Goal: Find specific page/section: Find specific page/section

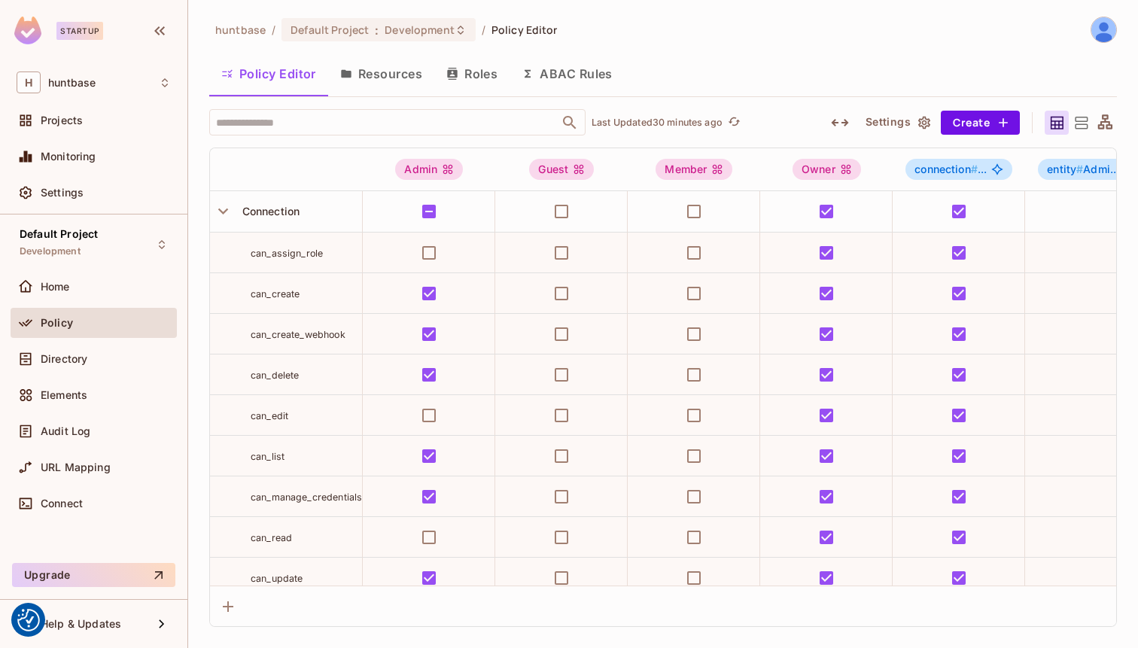
scroll to position [1927, 0]
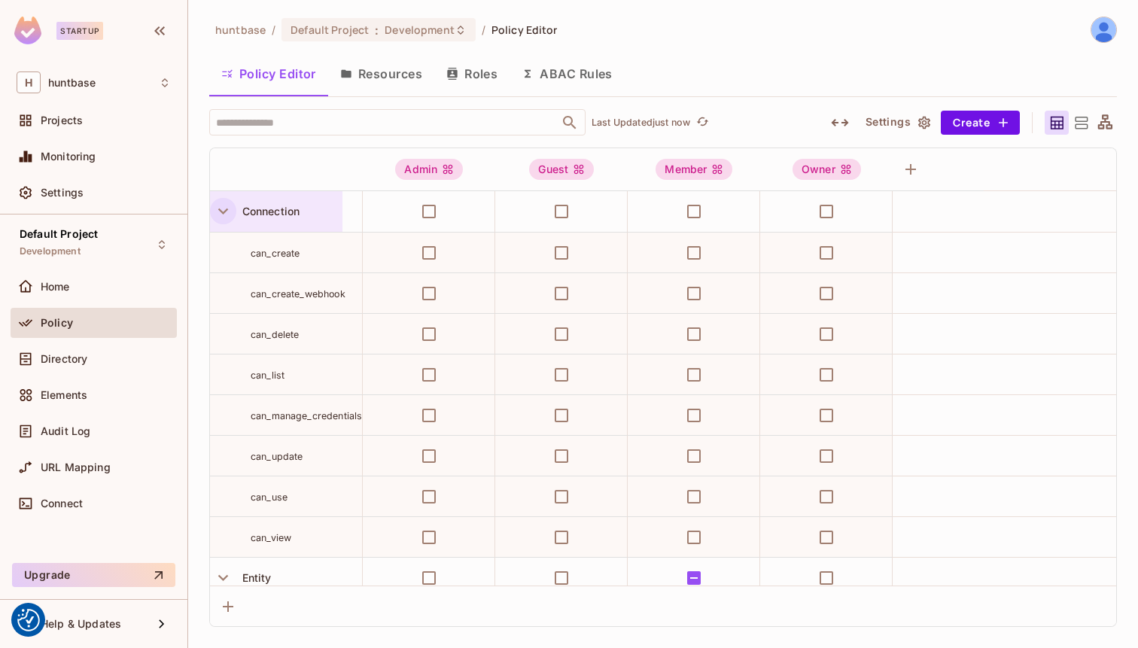
click at [224, 209] on icon "button" at bounding box center [223, 211] width 20 height 20
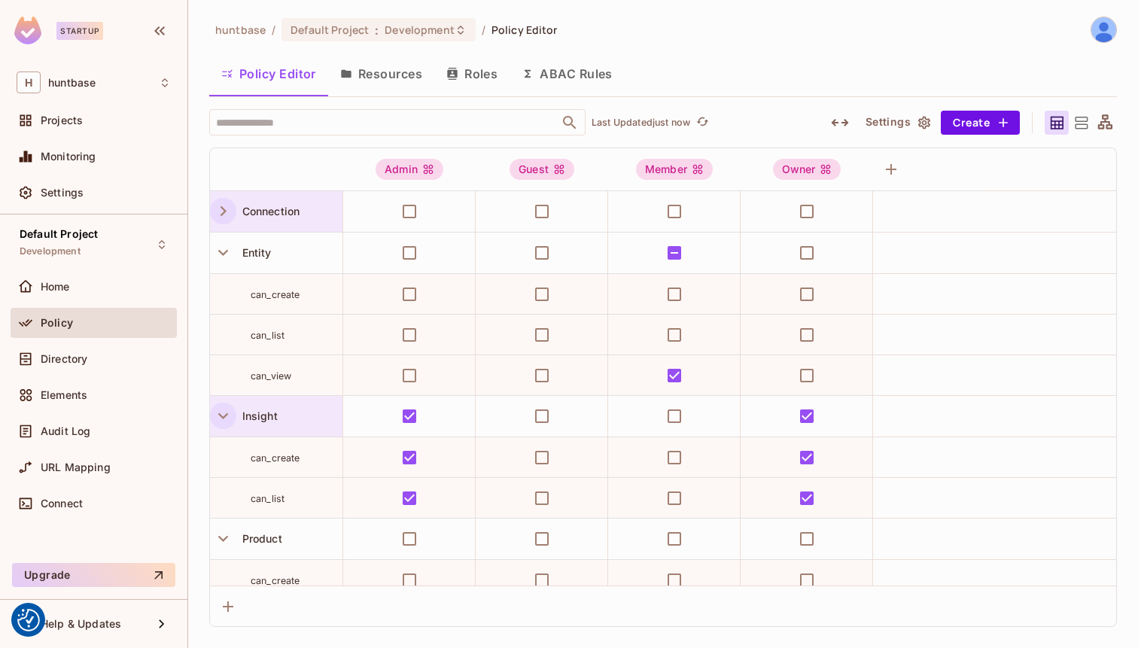
click at [218, 415] on icon "button" at bounding box center [223, 416] width 10 height 6
click at [216, 456] on icon "button" at bounding box center [223, 457] width 20 height 20
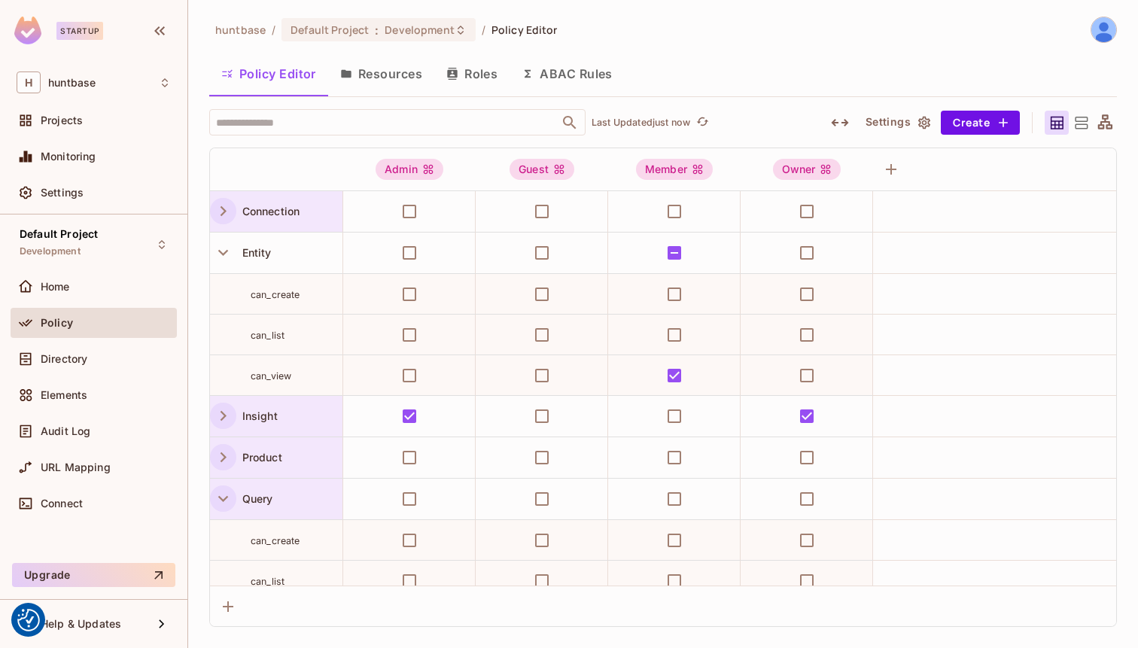
click at [217, 497] on icon "button" at bounding box center [223, 499] width 20 height 20
click at [217, 544] on icon "button" at bounding box center [223, 540] width 20 height 20
click at [222, 420] on icon "button" at bounding box center [224, 416] width 6 height 10
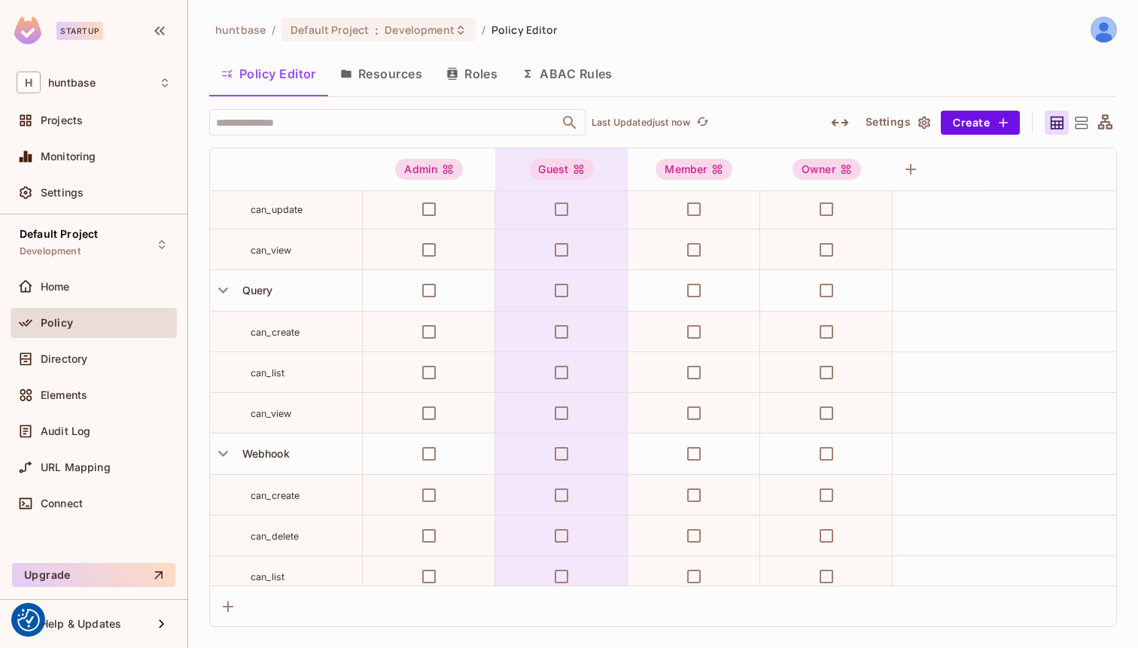
scroll to position [788, 0]
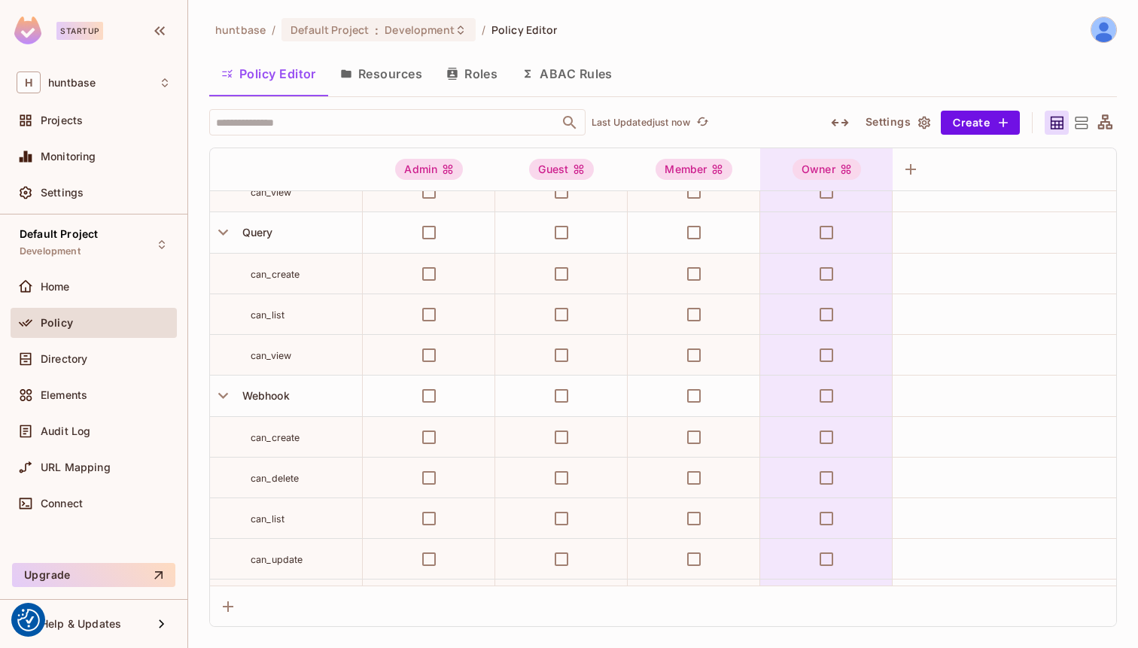
scroll to position [911, 0]
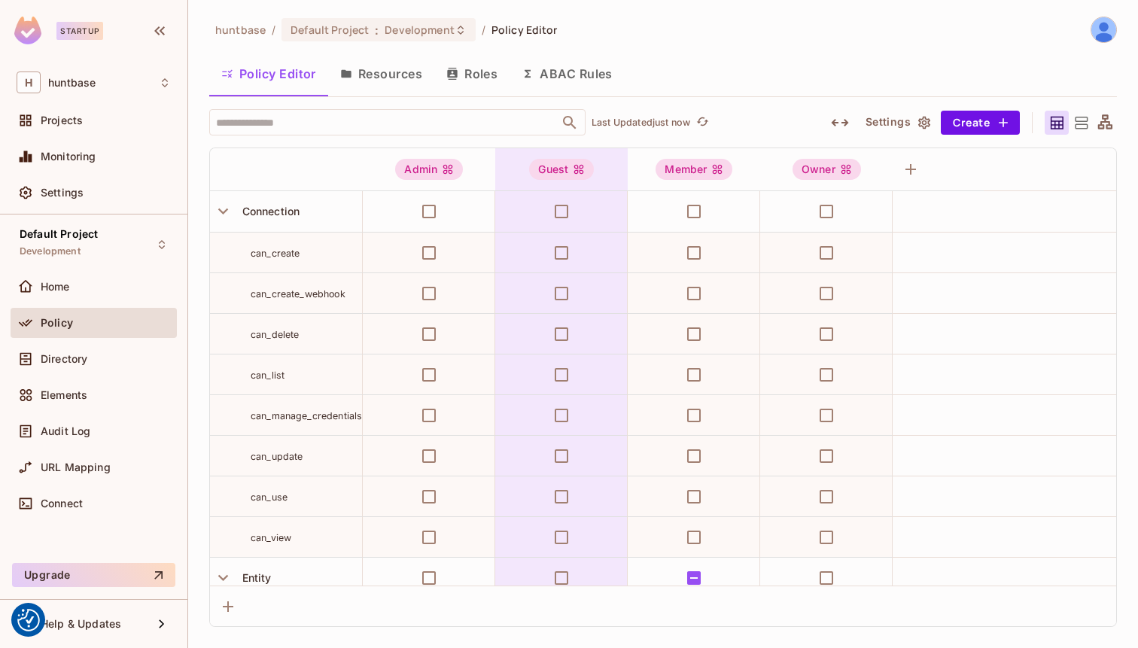
scroll to position [911, 0]
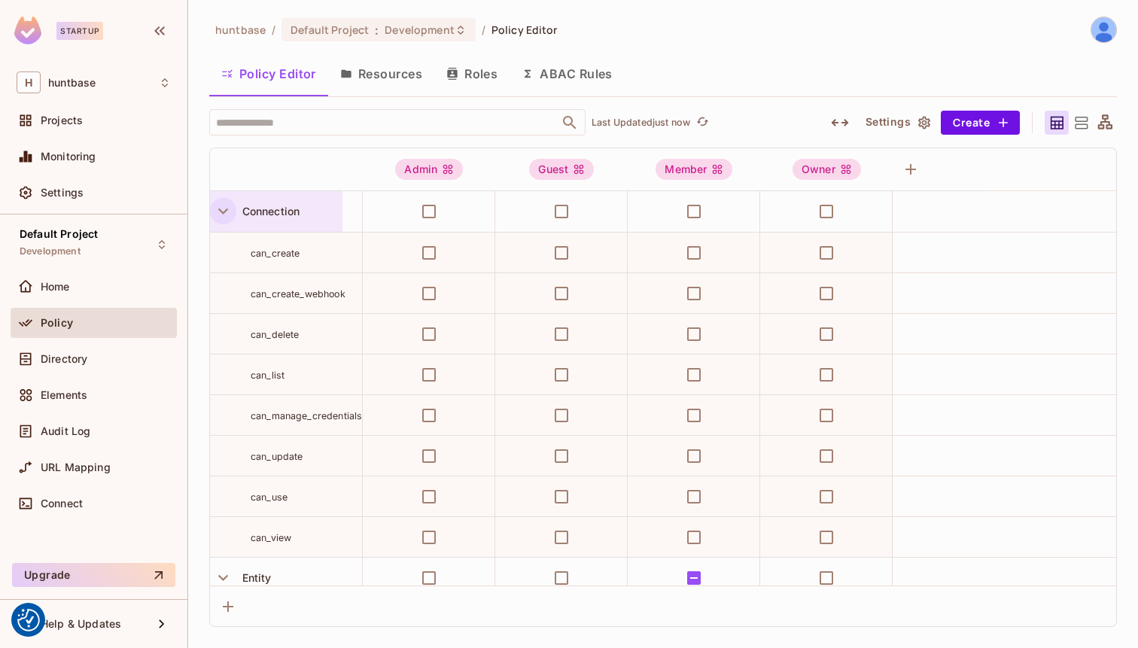
click at [223, 214] on icon "button" at bounding box center [223, 211] width 20 height 20
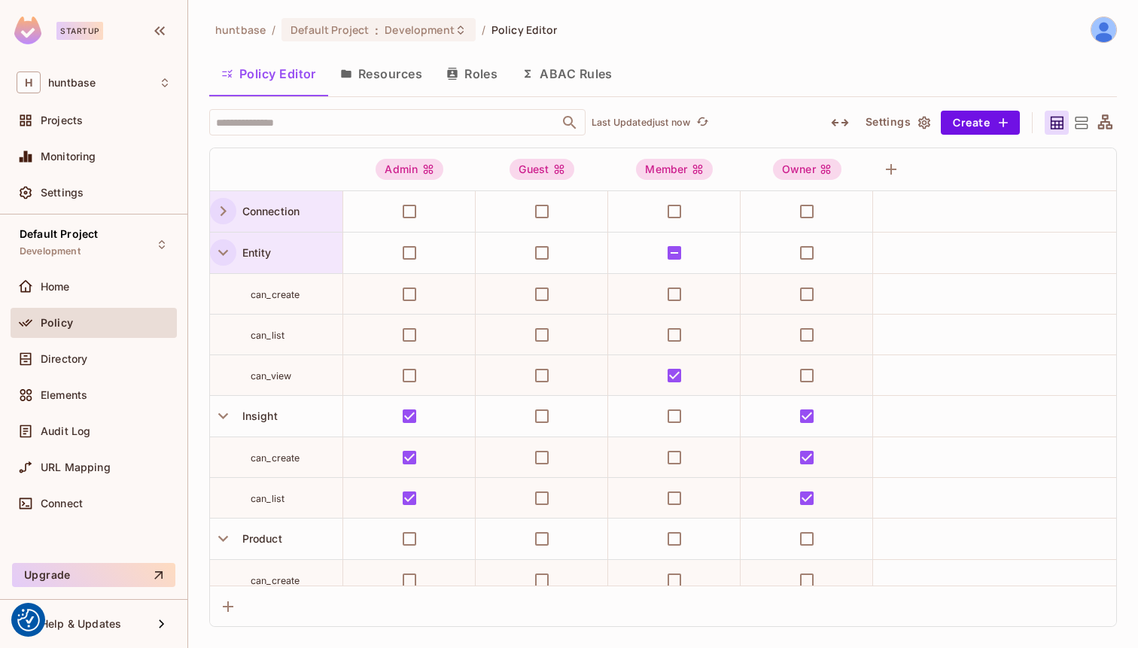
click at [222, 248] on icon "button" at bounding box center [223, 252] width 20 height 20
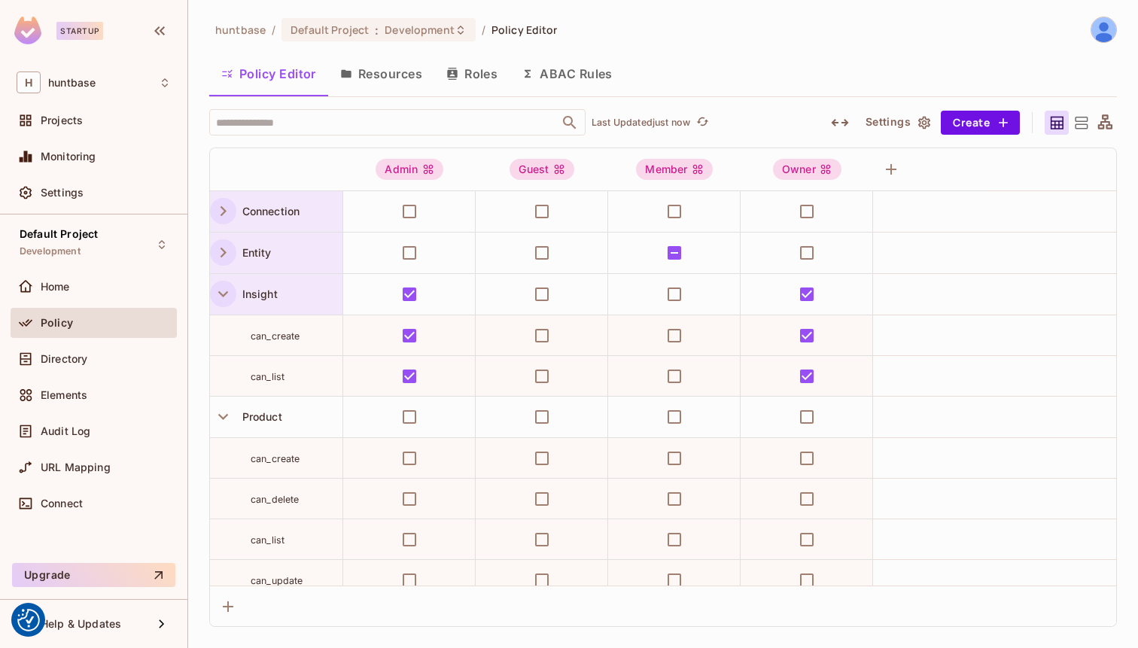
click at [221, 282] on button "button" at bounding box center [223, 294] width 26 height 26
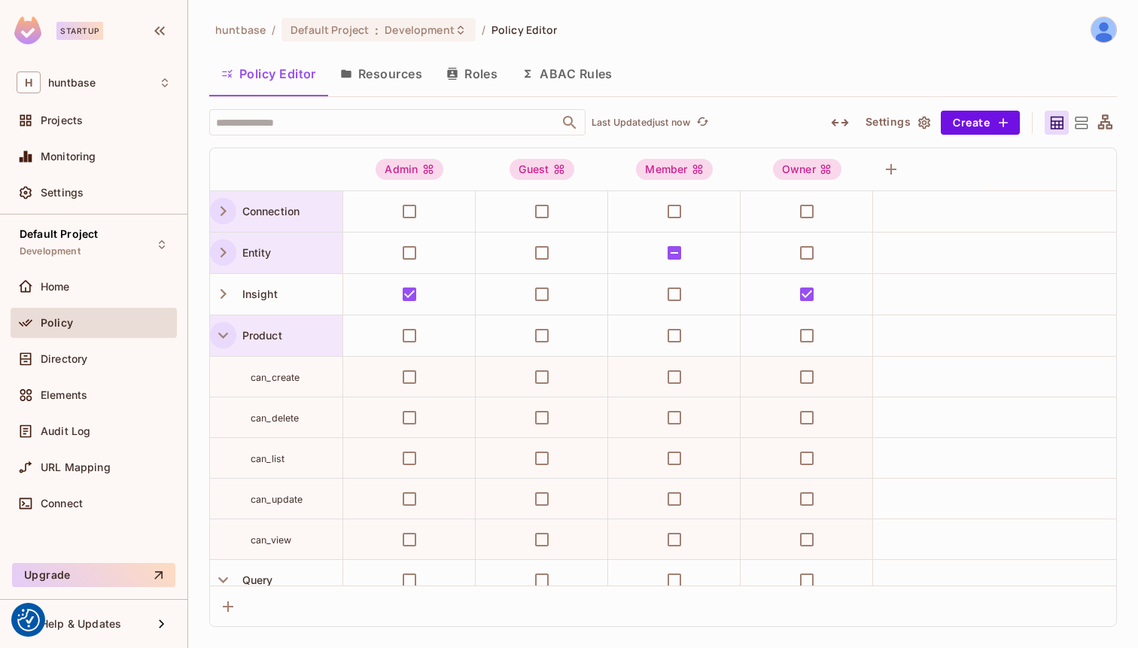
click at [222, 328] on icon "button" at bounding box center [223, 335] width 20 height 20
click at [221, 371] on icon "button" at bounding box center [223, 377] width 20 height 20
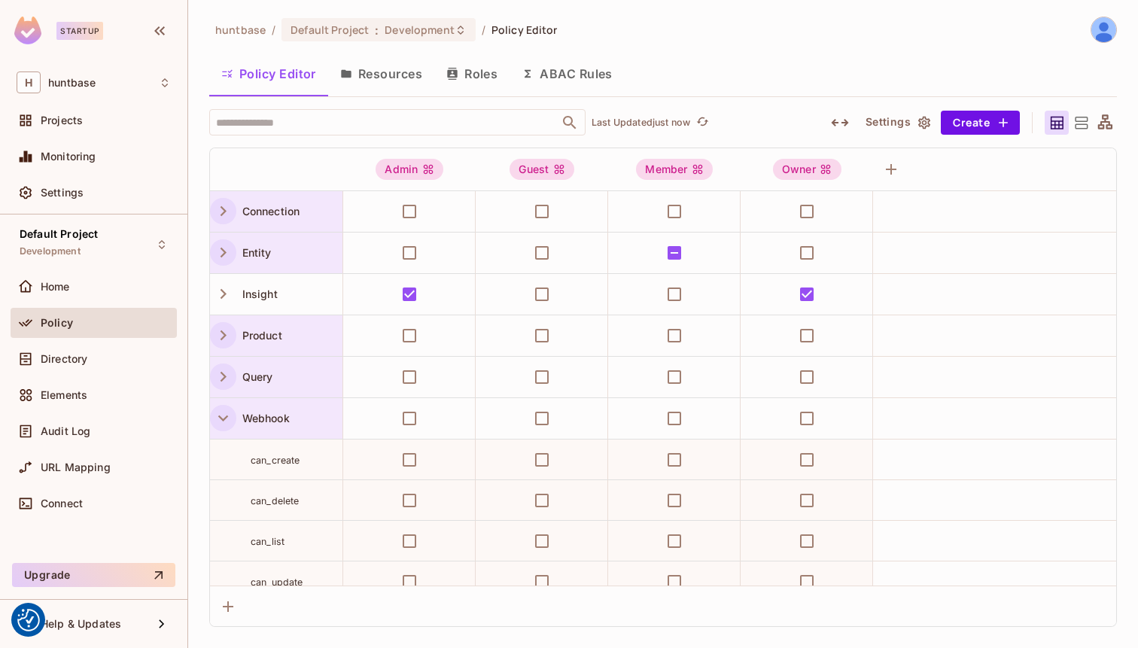
click at [221, 423] on icon "button" at bounding box center [223, 418] width 20 height 20
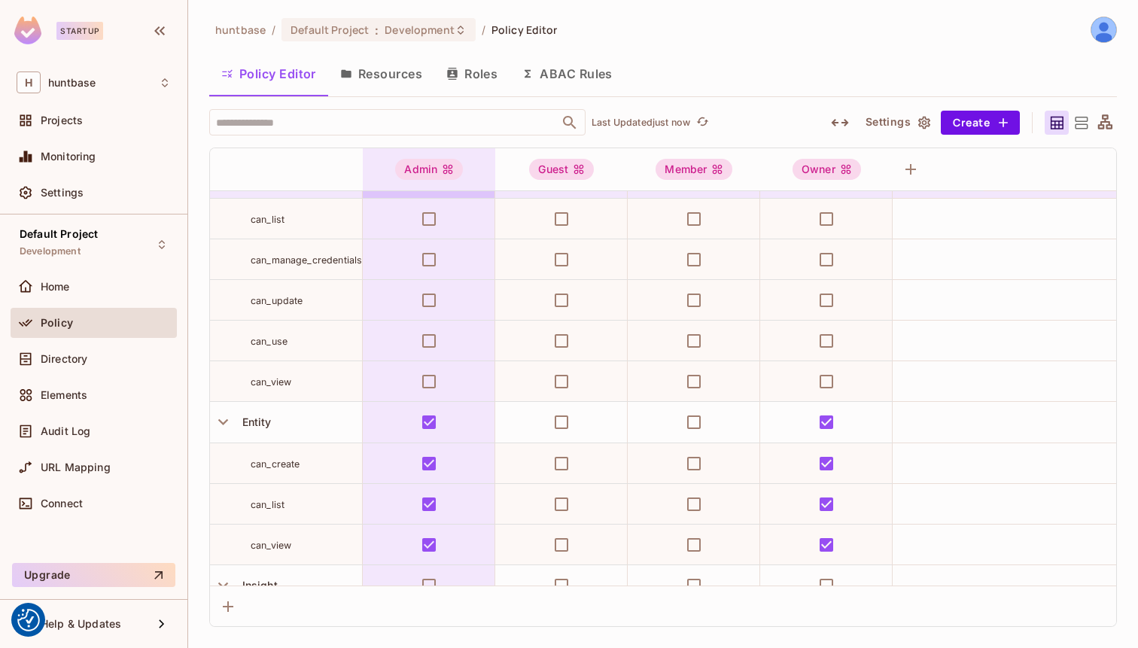
scroll to position [248, 0]
